Goal: Task Accomplishment & Management: Manage account settings

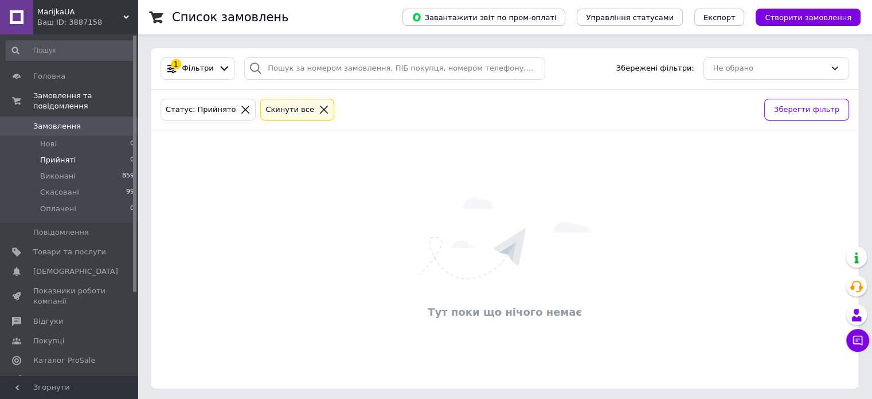
click at [57, 155] on span "Прийняті" at bounding box center [58, 160] width 36 height 10
click at [54, 139] on span "Нові" at bounding box center [48, 144] width 17 height 10
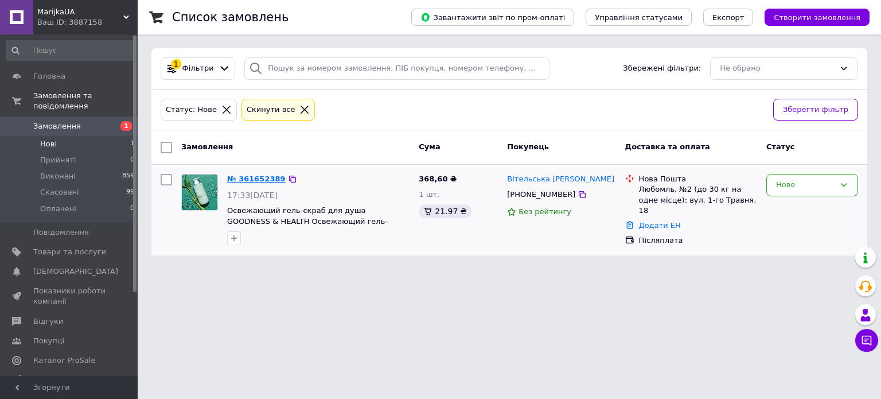
click at [271, 176] on link "№ 361652389" at bounding box center [256, 178] width 59 height 9
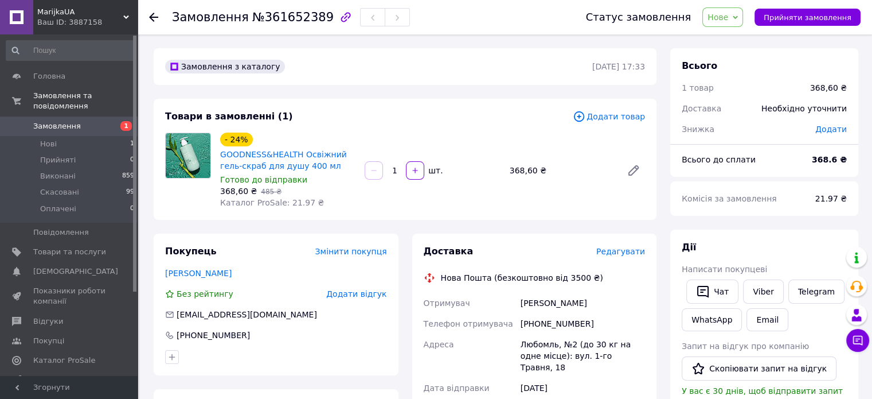
click at [743, 18] on span "Нове" at bounding box center [723, 17] width 41 height 20
click at [738, 37] on li "Прийнято" at bounding box center [729, 40] width 53 height 17
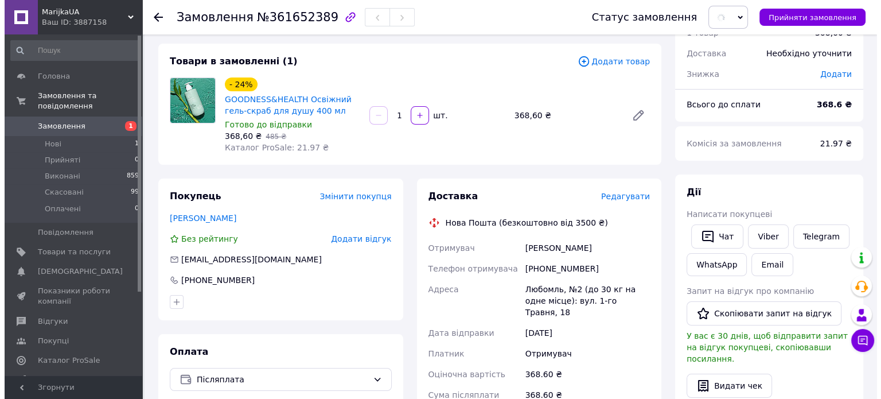
scroll to position [57, 0]
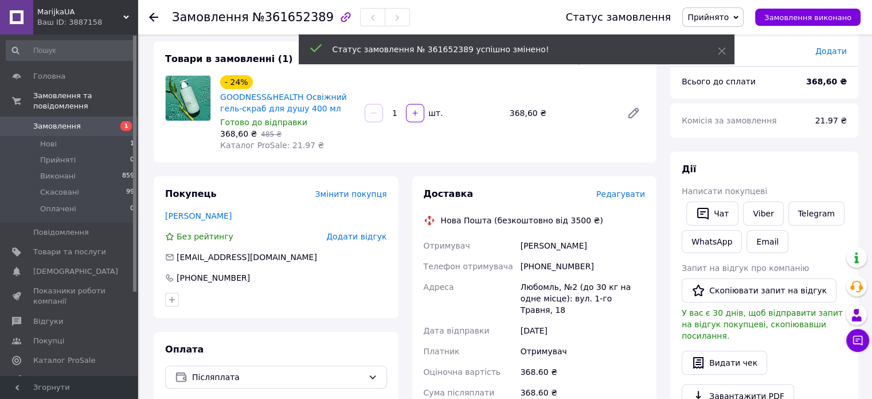
click at [625, 193] on span "Редагувати" at bounding box center [621, 193] width 49 height 9
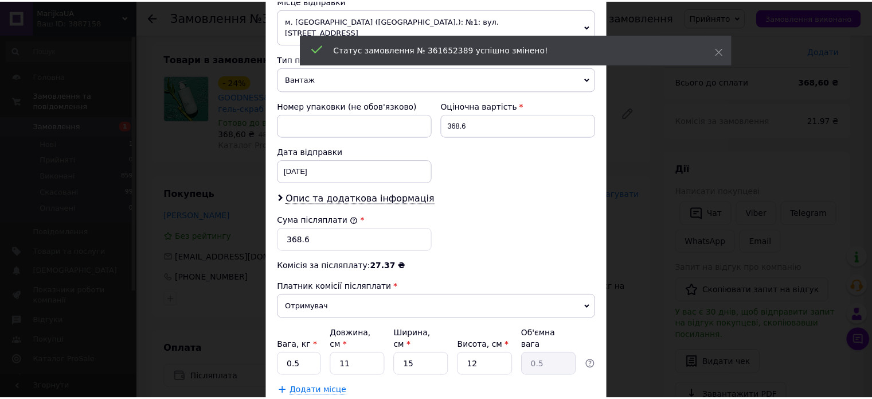
scroll to position [459, 0]
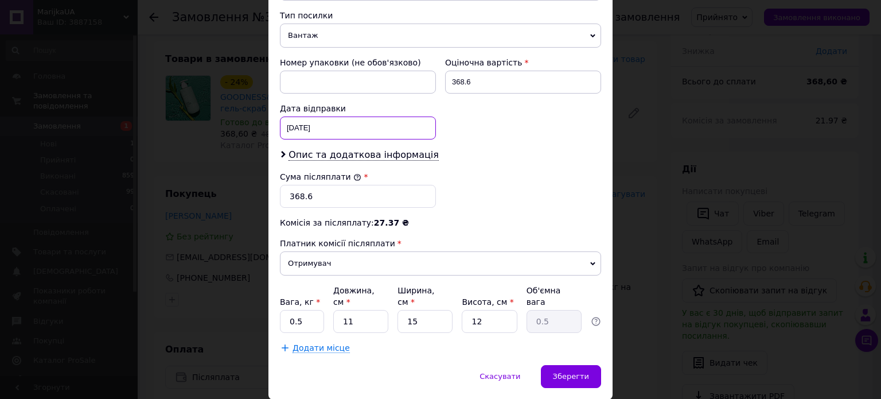
click at [338, 116] on div "[DATE] < 2025 > < Сентябрь > Пн Вт Ср Чт Пт Сб Вс 1 2 3 4 5 6 7 8 9 10 11 12 13…" at bounding box center [358, 127] width 156 height 23
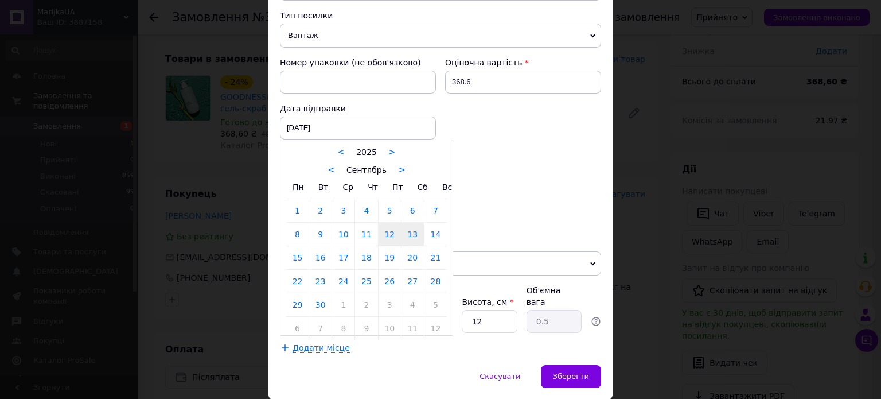
click at [414, 225] on link "13" at bounding box center [412, 234] width 22 height 23
type input "[DATE]"
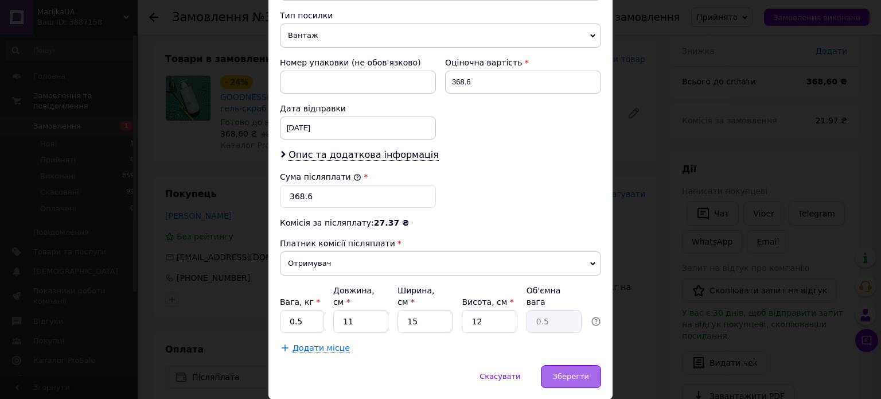
click at [566, 372] on span "Зберегти" at bounding box center [571, 376] width 36 height 9
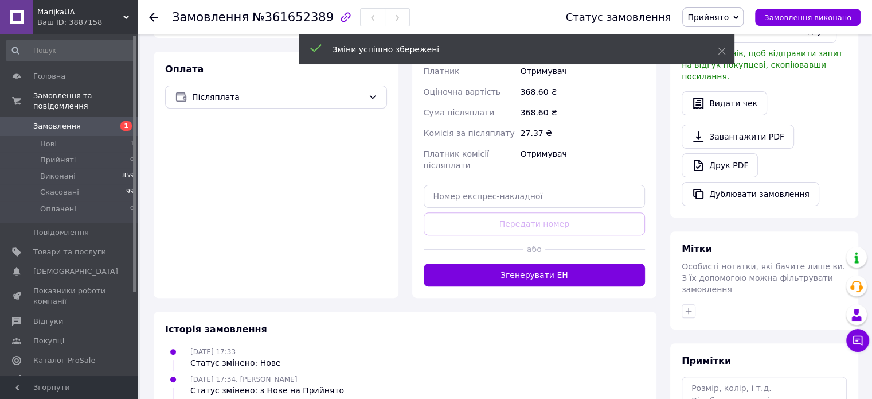
scroll to position [344, 0]
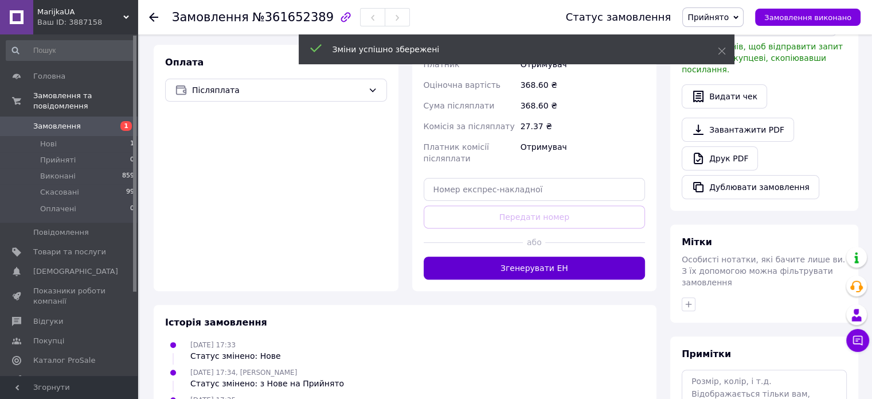
click at [562, 261] on button "Згенерувати ЕН" at bounding box center [535, 267] width 222 height 23
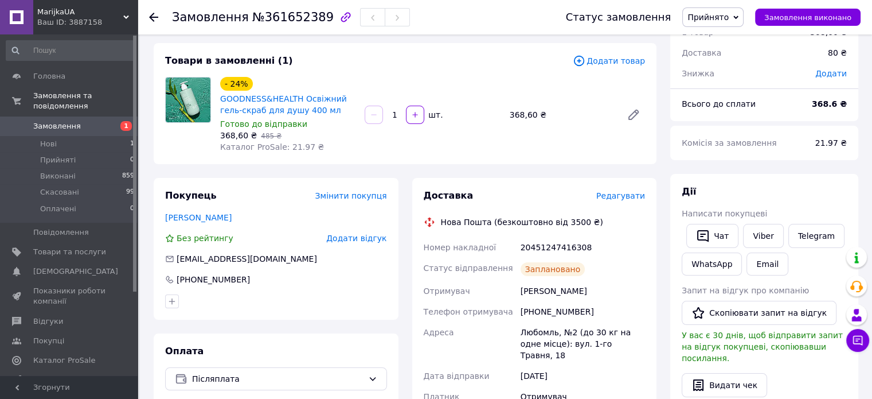
scroll to position [57, 0]
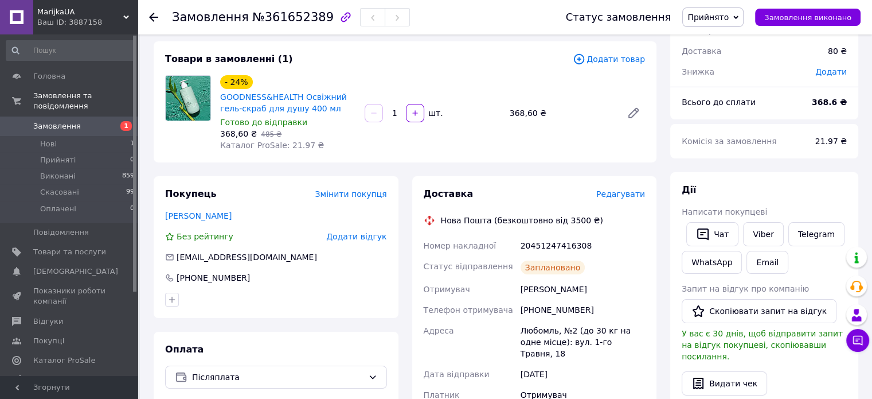
click at [563, 248] on div "20451247416308" at bounding box center [582, 245] width 129 height 21
copy div "20451247416308"
click at [535, 333] on div "Любомль, №2 (до 30 кг на одне місце): вул. 1-го Травня, 18" at bounding box center [582, 342] width 129 height 44
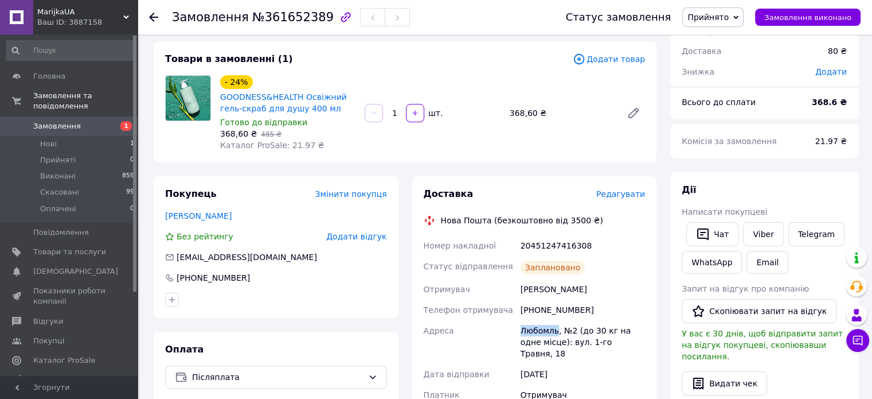
copy div "Любомль"
click at [758, 231] on link "Viber" at bounding box center [763, 234] width 40 height 24
drag, startPoint x: 314, startPoint y: 109, endPoint x: 301, endPoint y: 99, distance: 17.2
click at [301, 99] on span "GOODNESS&HEALTH Освіжний гель-скраб для душу 400 мл" at bounding box center [287, 102] width 135 height 23
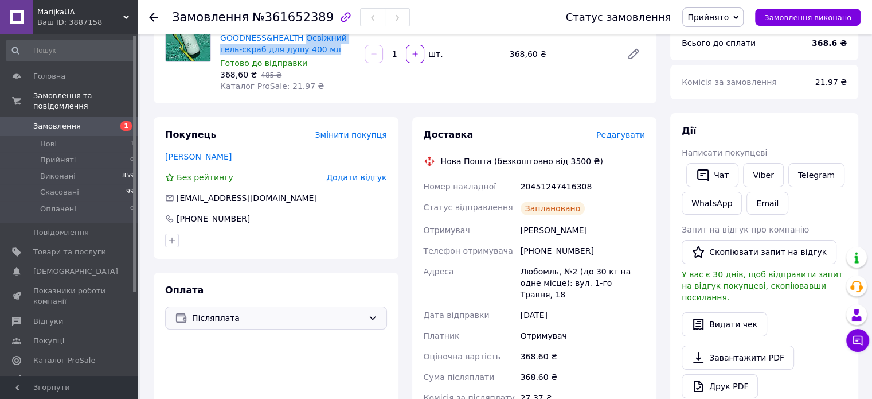
scroll to position [0, 0]
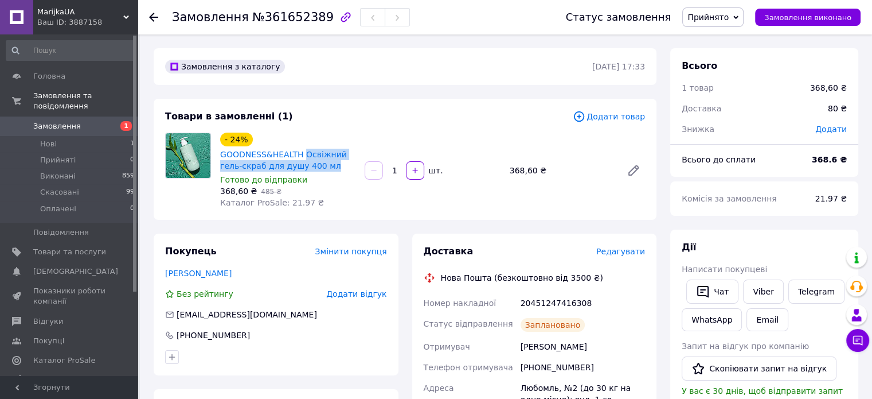
click at [322, 162] on span "GOODNESS&HEALTH Освіжний гель-скраб для душу 400 мл" at bounding box center [287, 160] width 135 height 23
drag, startPoint x: 308, startPoint y: 167, endPoint x: 301, endPoint y: 154, distance: 14.7
click at [301, 154] on span "GOODNESS&HEALTH Освіжний гель-скраб для душу 400 мл" at bounding box center [287, 160] width 135 height 23
copy link "Освіжний гель-скраб для душу 400 мл"
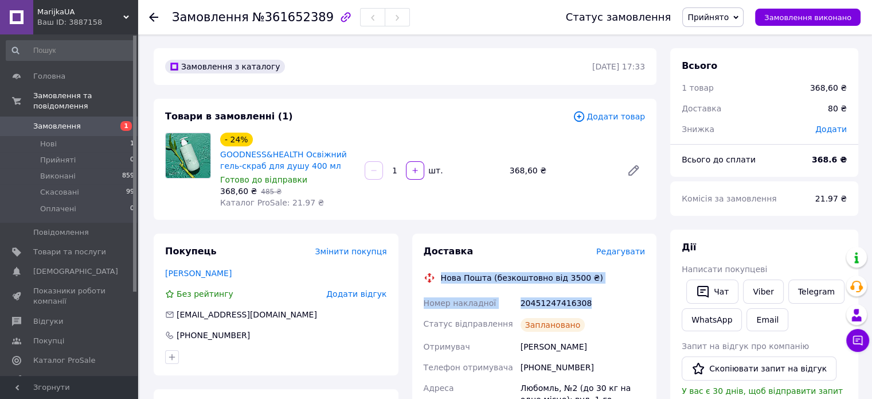
drag, startPoint x: 440, startPoint y: 278, endPoint x: 583, endPoint y: 299, distance: 145.0
copy div "Нова Пошта (безкоштовно від 3500 ₴) Номер накладної 20451247416308"
click at [290, 150] on link "GOODNESS&HEALTH Освіжний гель-скраб для душу 400 мл" at bounding box center [283, 160] width 127 height 21
click at [48, 247] on span "Товари та послуги" at bounding box center [69, 252] width 73 height 10
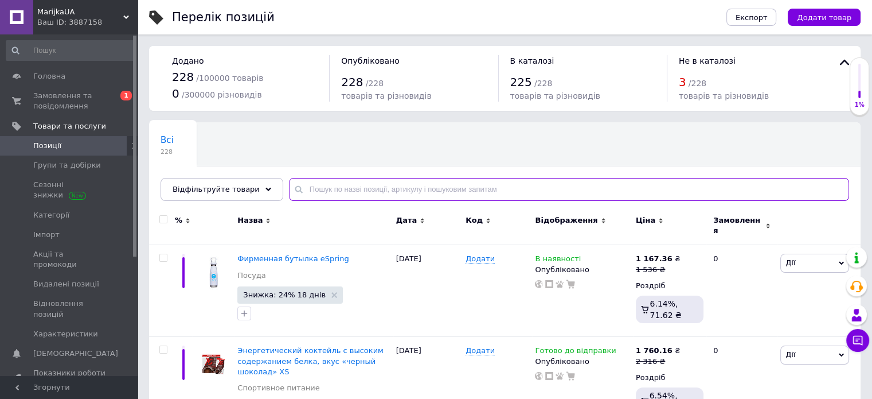
click at [332, 192] on input "text" at bounding box center [569, 189] width 560 height 23
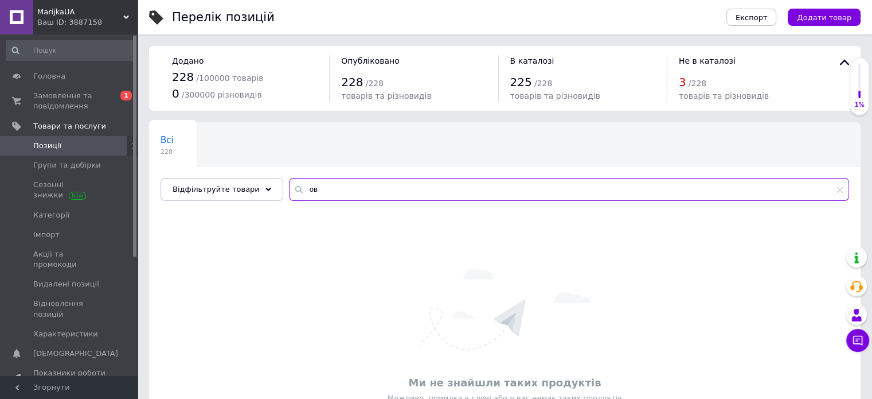
type input "о"
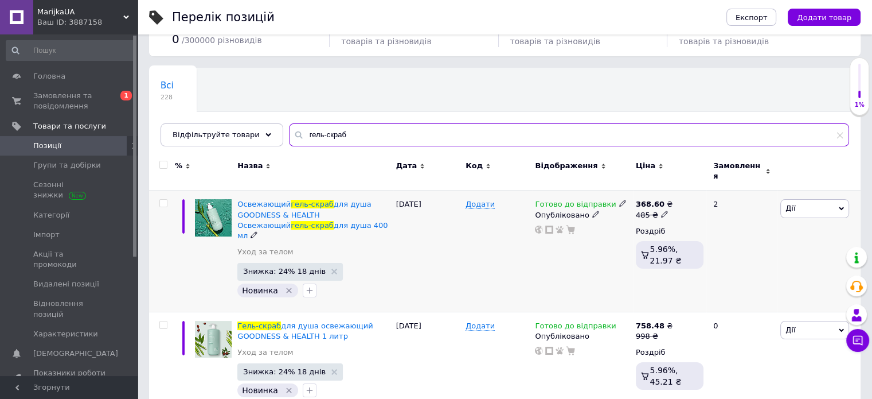
scroll to position [57, 0]
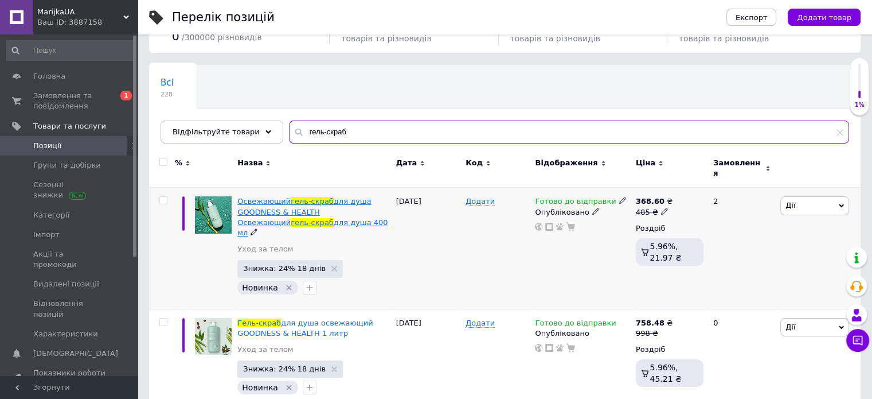
type input "гель-скраб"
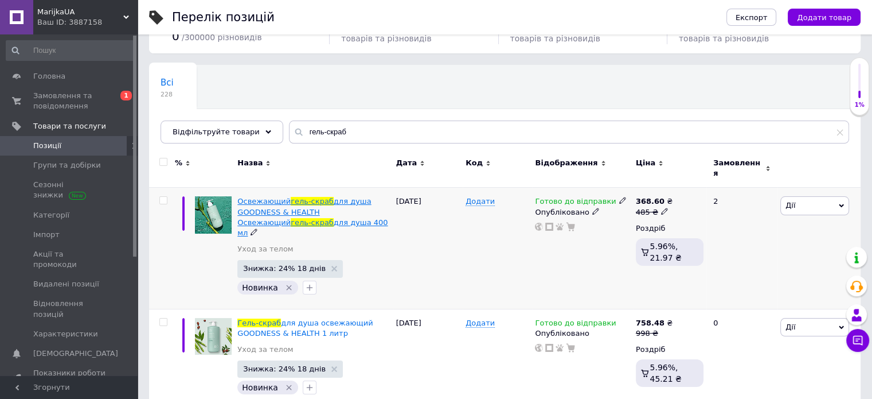
click at [291, 206] on span "для душа GOODNESS & HEALTH Освежающий" at bounding box center [304, 211] width 134 height 29
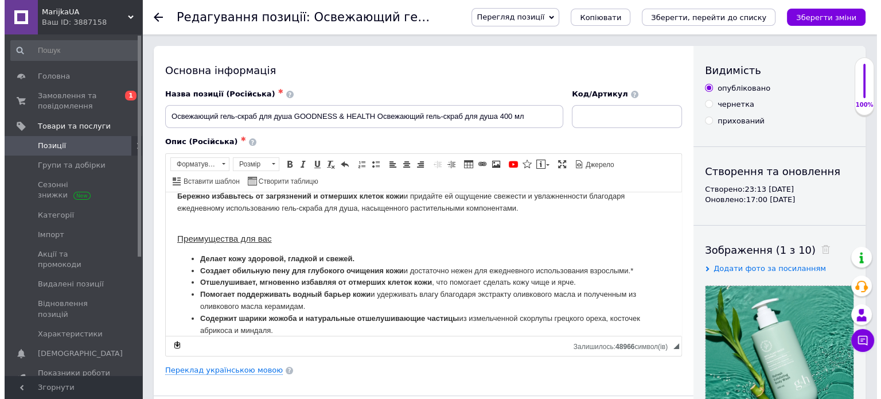
scroll to position [68, 0]
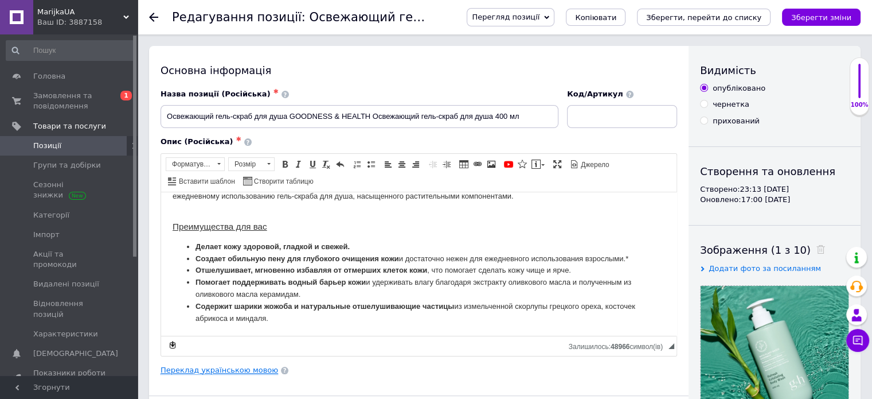
click at [206, 365] on link "Переклад українською мовою" at bounding box center [220, 369] width 118 height 9
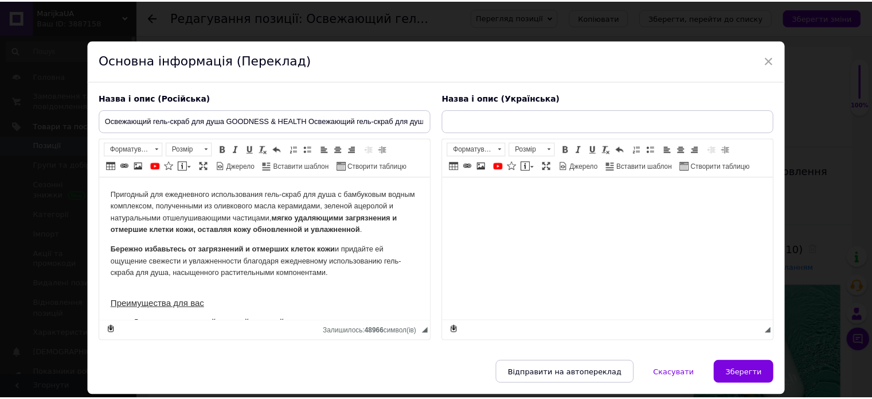
scroll to position [0, 0]
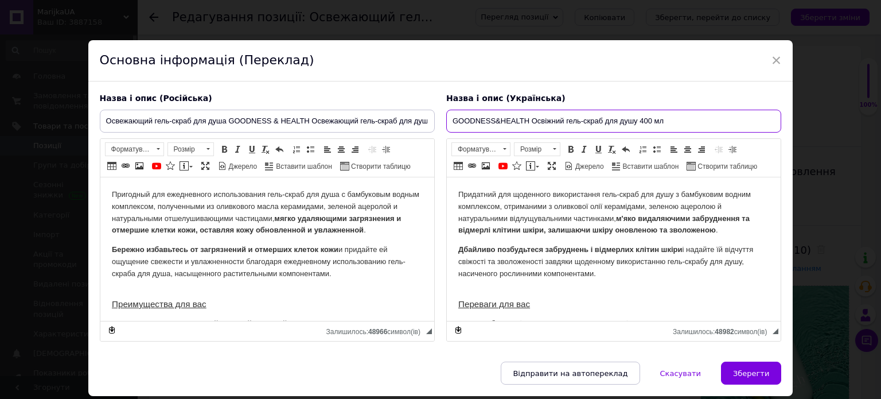
drag, startPoint x: 562, startPoint y: 122, endPoint x: 552, endPoint y: 119, distance: 10.6
click at [552, 119] on input "GOODNESS&HEALTH Освіжний гель-скраб для душу 400 мл" at bounding box center [613, 121] width 335 height 23
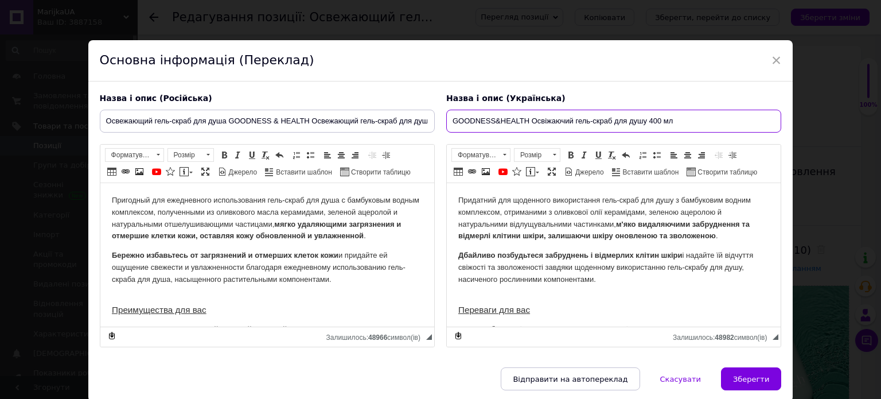
drag, startPoint x: 529, startPoint y: 121, endPoint x: 447, endPoint y: 118, distance: 82.1
click at [427, 109] on div "Назва і опис (Російська) Освежающий гель-скраб для душа GOODNESS & HEALTH Освеж…" at bounding box center [440, 220] width 693 height 266
click at [571, 118] on input "Освіжаючий гель-скраб для душу 400 мл" at bounding box center [613, 121] width 335 height 23
paste input "GOODNESS&HEALTH"
drag, startPoint x: 496, startPoint y: 123, endPoint x: 448, endPoint y: 116, distance: 48.2
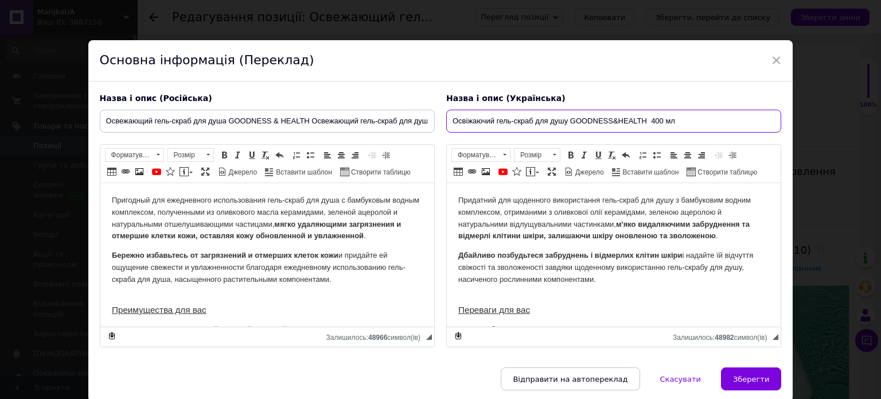
click at [447, 116] on input "Освіжаючий гель-скраб для душу GOODNESS&HEALTH 400 мл" at bounding box center [613, 121] width 335 height 23
click at [489, 118] on input "гель-скраб для душу GOODNESS&HEALTH 400 мл" at bounding box center [613, 121] width 335 height 23
click at [490, 120] on input "гель-скраб для душу GOODNESS&HEALTH 400 мл" at bounding box center [613, 121] width 335 height 23
paste input "свіжаючий"
click at [490, 121] on input "гель-скраб Освіжаючий для душу GOODNESS&HEALTH 400 мл" at bounding box center [613, 121] width 335 height 23
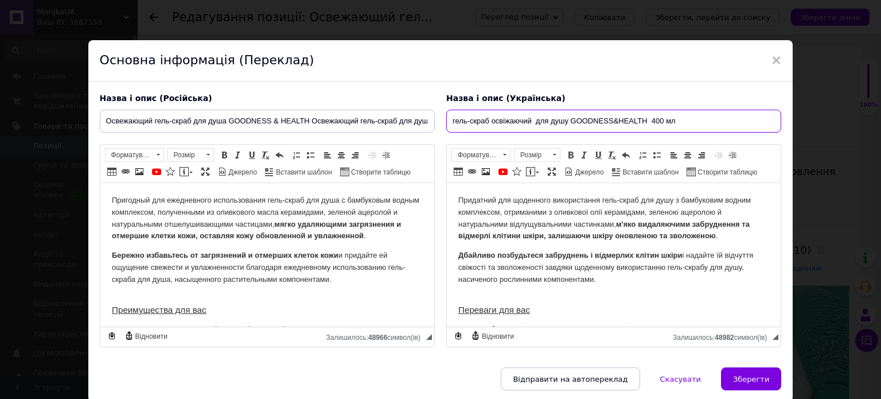
type input "гель-скраб освіжаючий для душу GOODNESS&HEALTH 400 мл"
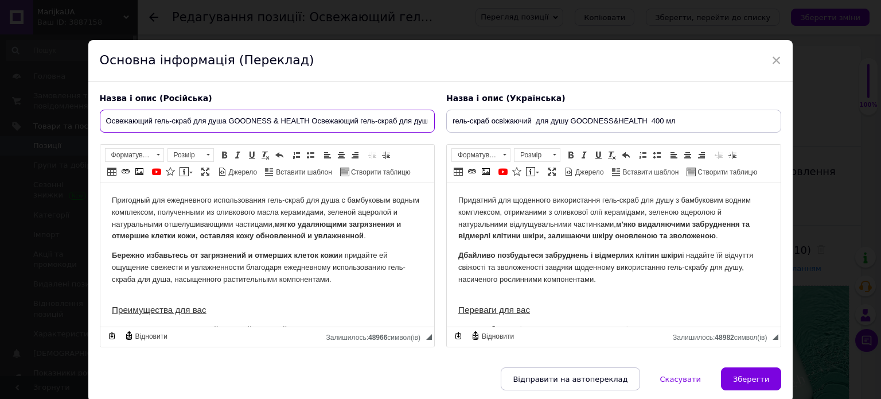
drag, startPoint x: 155, startPoint y: 120, endPoint x: 96, endPoint y: 122, distance: 59.1
click at [96, 122] on div "Назва і опис (Російська) Освежающий гель-скраб для душа GOODNESS & HEALTH Освеж…" at bounding box center [267, 220] width 346 height 266
click at [141, 119] on input "ель-скраб для душа GOODNESS & HEALTH Освежающий гель-скраб для душа 400 мл" at bounding box center [267, 121] width 335 height 23
paste input "свежающий г"
click at [143, 122] on input "ель-скраб Освежающий для душа GOODNESS & HEALTH Освежающий гель-скраб для душа …" at bounding box center [267, 121] width 335 height 23
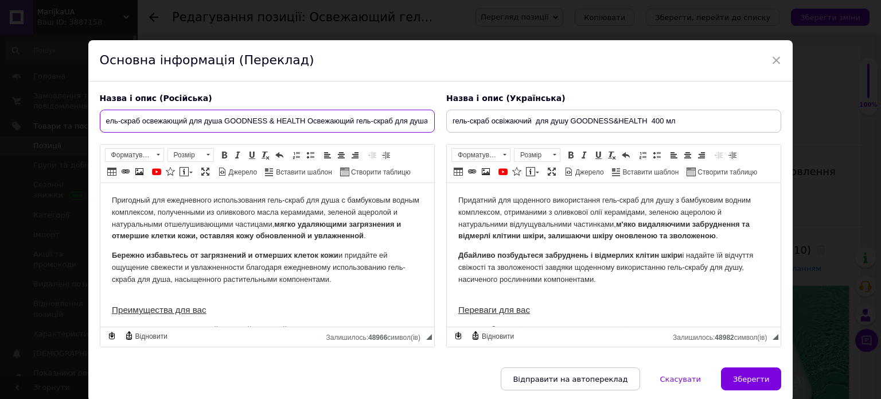
click at [106, 123] on input "ель-скраб освежающий для душа GOODNESS & HEALTH Освежающий гель-скраб для душа …" at bounding box center [267, 121] width 335 height 23
type input "Гель-скраб освежающий для душа GOODNESS & HEALTH Освежающий гель-скраб для душа…"
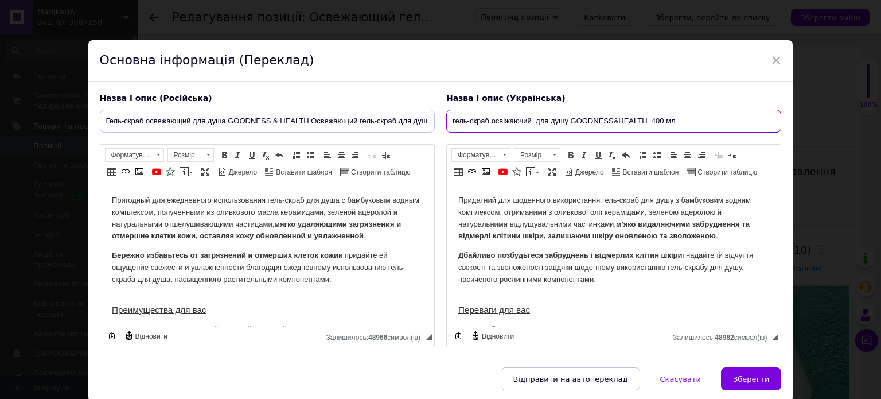
click at [453, 121] on input "гель-скраб освіжаючий для душу GOODNESS&HEALTH 400 мл" at bounding box center [613, 121] width 335 height 23
type input "Гель-скраб освіжаючий для душу GOODNESS&HEALTH 400 мл"
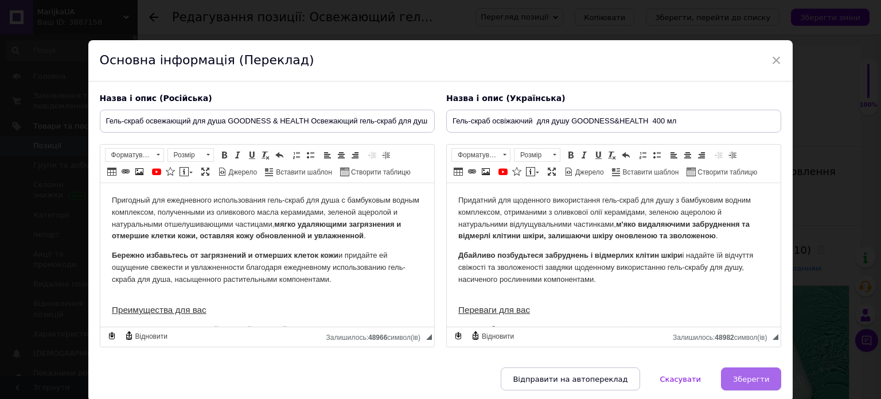
click at [760, 375] on span "Зберегти" at bounding box center [751, 379] width 36 height 9
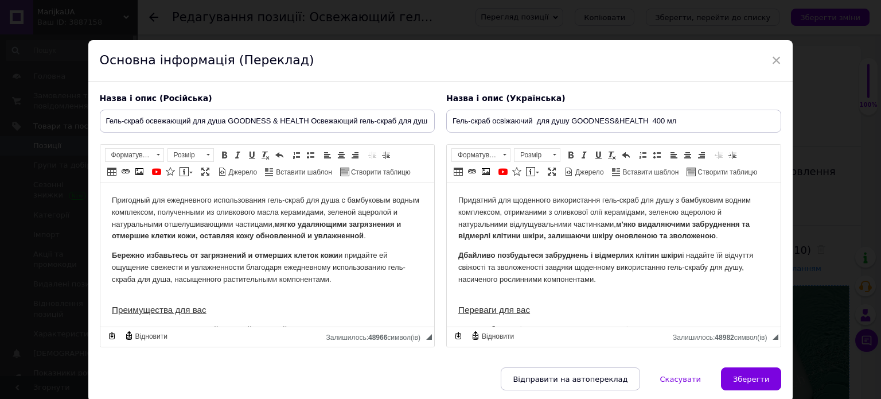
type input "Гель-скраб освежающий для душа GOODNESS & HEALTH Освежающий гель-скраб для душа…"
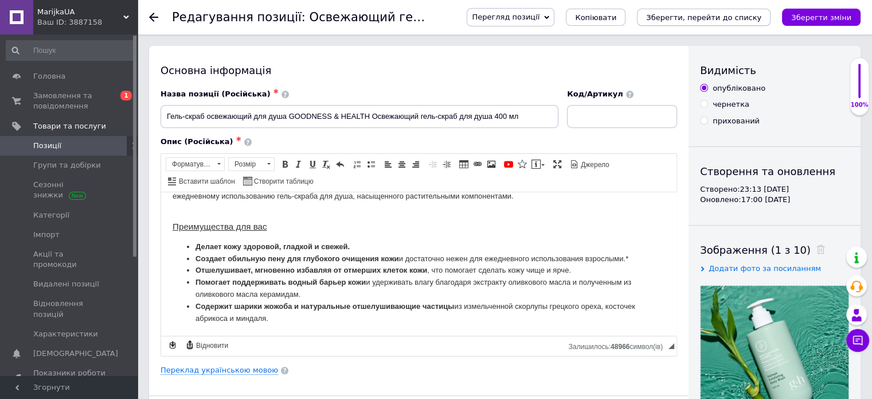
click at [726, 21] on icon "Зберегти, перейти до списку" at bounding box center [703, 17] width 115 height 9
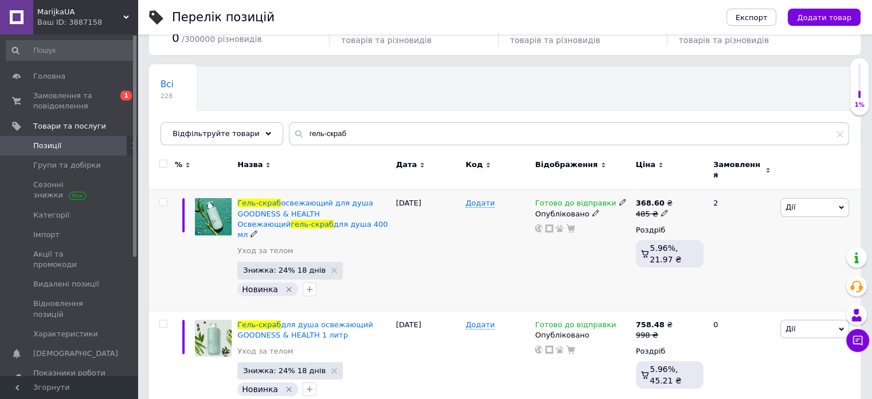
scroll to position [57, 0]
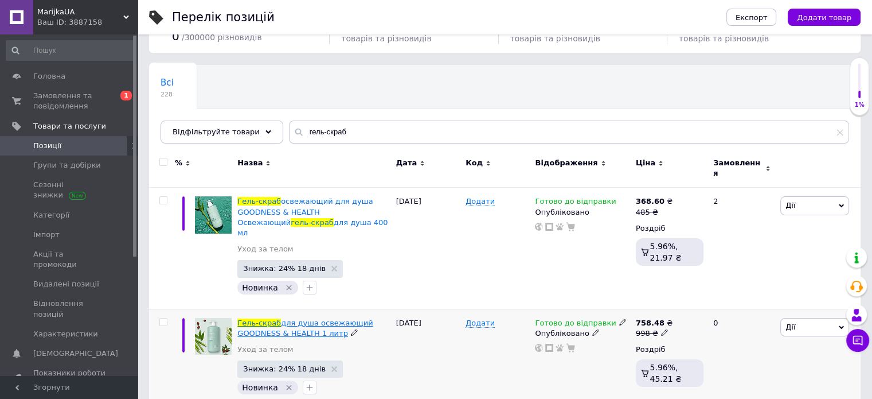
click at [315, 318] on span "для душа освежающий GOODNESS & HEALTH 1 литр" at bounding box center [304, 327] width 135 height 19
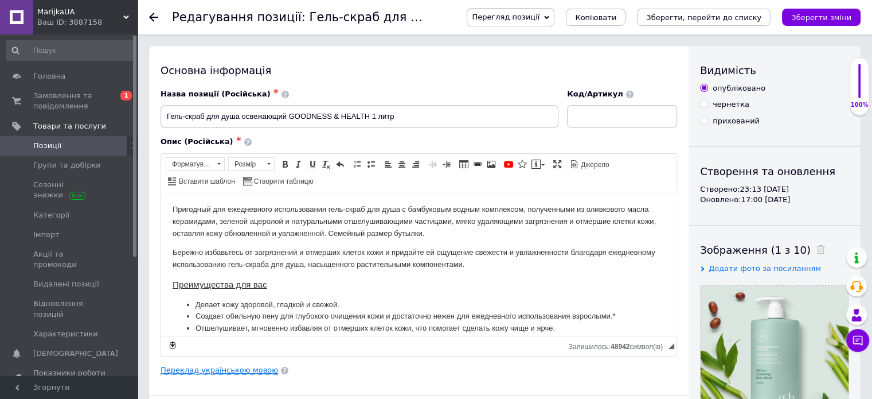
click at [249, 371] on link "Переклад українською мовою" at bounding box center [220, 369] width 118 height 9
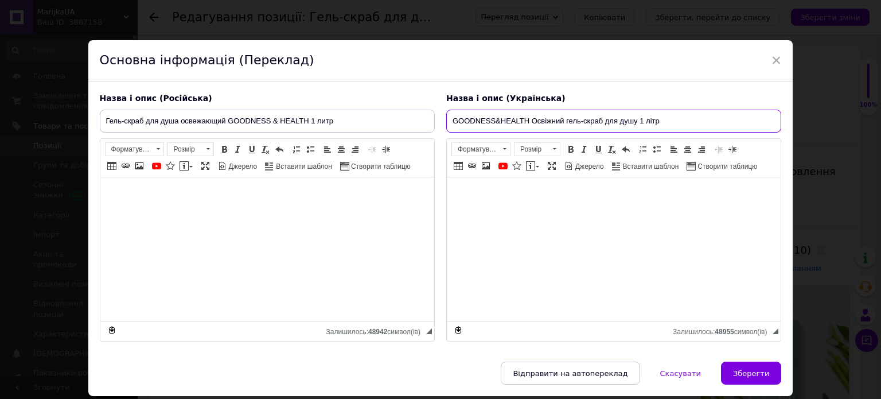
drag, startPoint x: 532, startPoint y: 119, endPoint x: 661, endPoint y: 118, distance: 128.5
click at [661, 118] on input "GOODNESS&HEALTH Освіжний гель-скраб для душу 1 літр" at bounding box center [613, 121] width 335 height 23
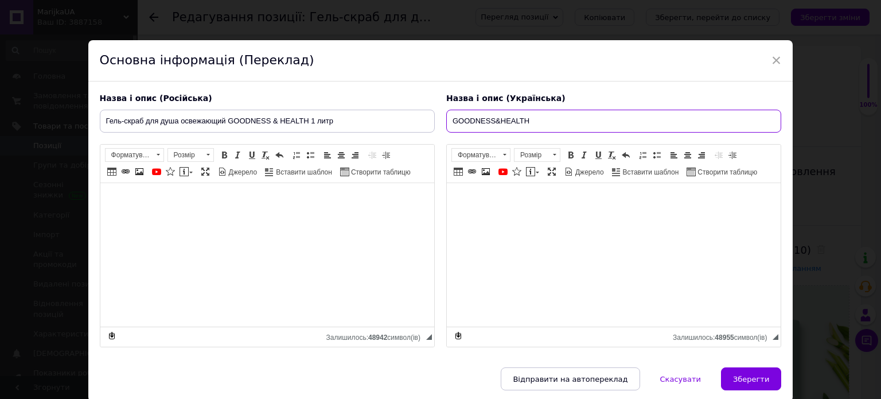
click at [450, 119] on input "GOODNESS&HEALTH" at bounding box center [613, 121] width 335 height 23
click at [657, 120] on input "Гель-скраб для душу освіжаючий GOODNESS&HEALTH" at bounding box center [613, 121] width 335 height 23
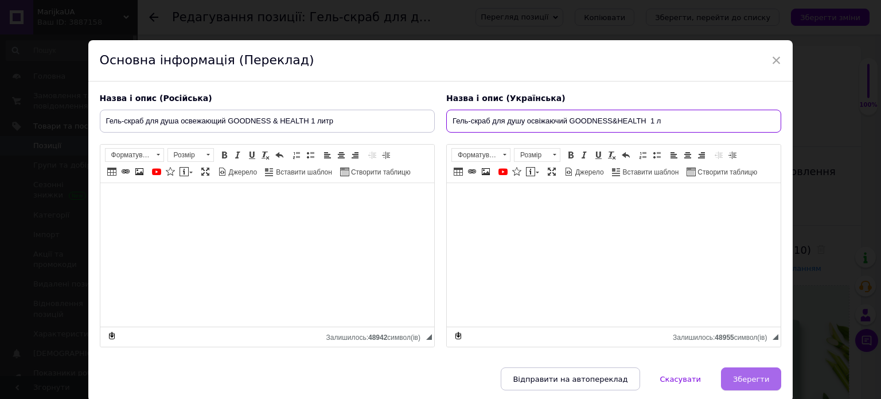
type input "Гель-скраб для душу освіжаючий GOODNESS&HEALTH 1 л"
click at [750, 375] on span "Зберегти" at bounding box center [751, 379] width 36 height 9
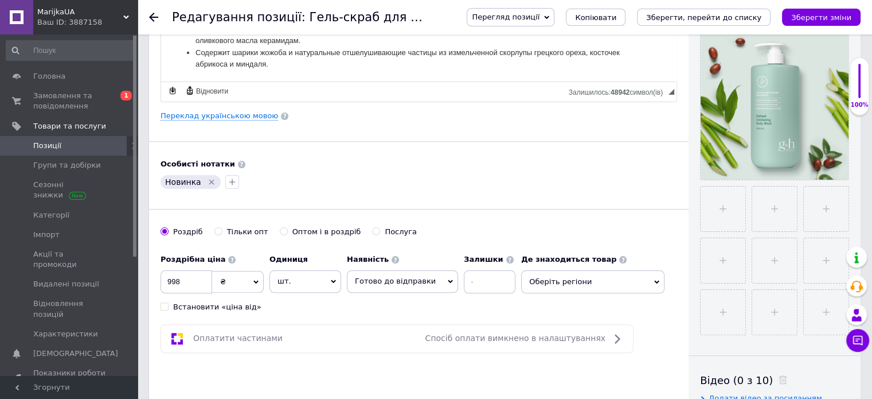
scroll to position [229, 0]
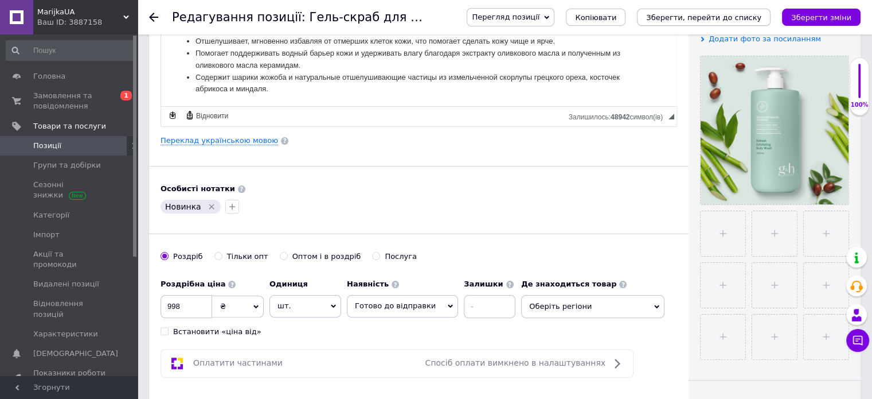
click at [696, 17] on icon "Зберегти, перейти до списку" at bounding box center [703, 17] width 115 height 9
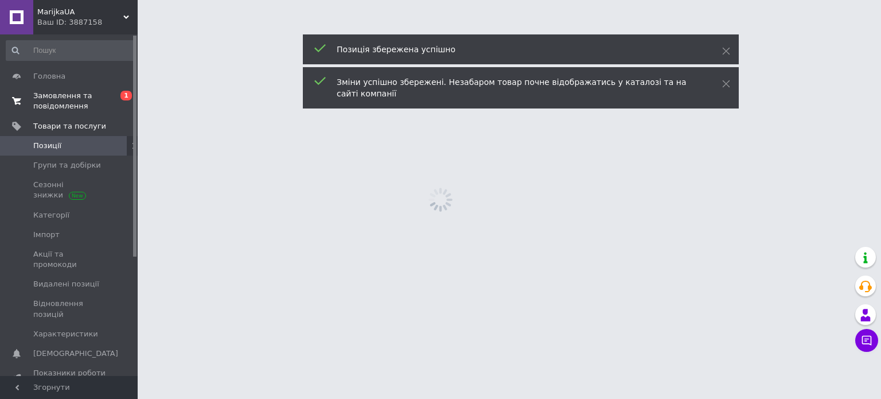
click at [58, 102] on span "Замовлення та повідомлення" at bounding box center [69, 101] width 73 height 21
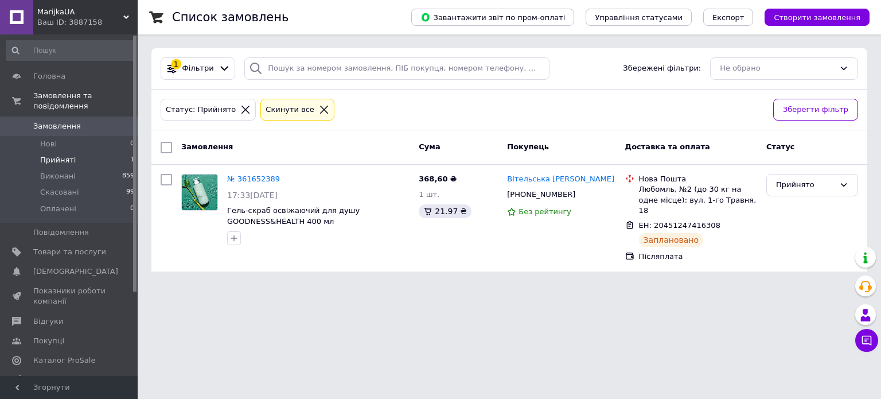
click at [48, 155] on span "Прийняті" at bounding box center [58, 160] width 36 height 10
